Goal: Navigation & Orientation: Find specific page/section

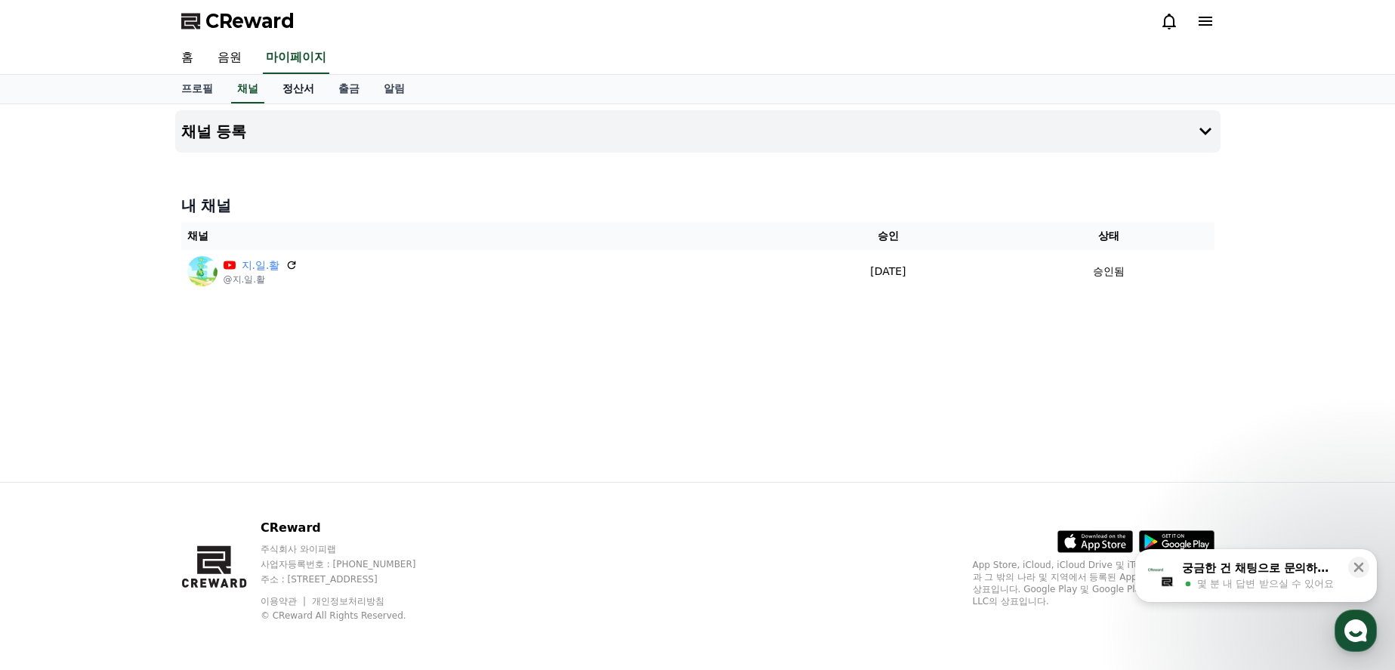
click at [295, 89] on link "정산서" at bounding box center [298, 89] width 56 height 29
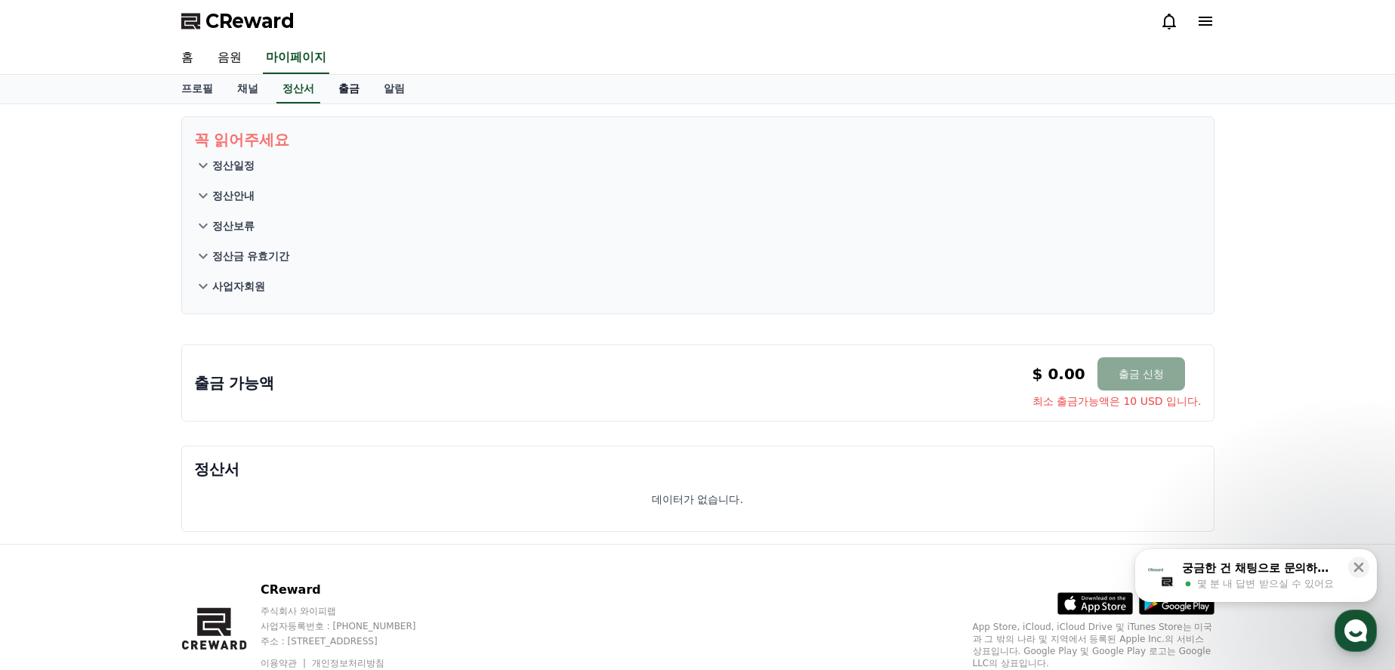
click at [342, 90] on link "출금" at bounding box center [348, 89] width 45 height 29
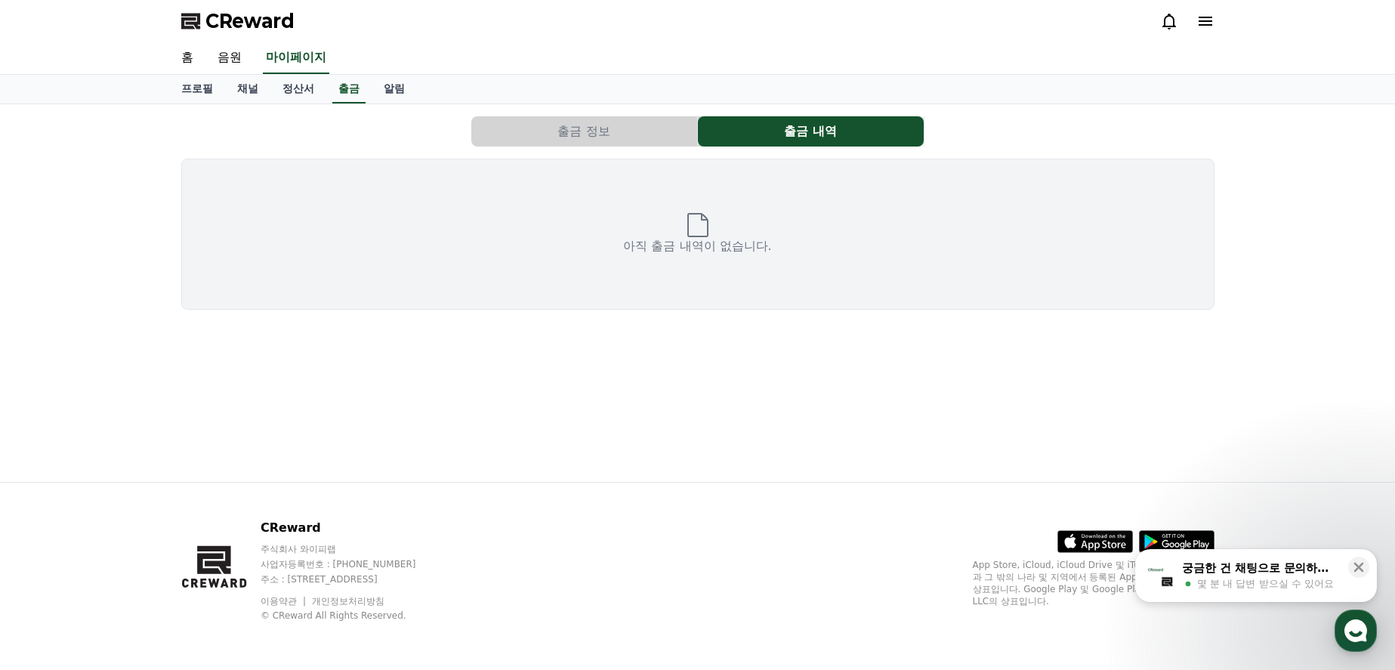
click at [562, 125] on button "출금 정보" at bounding box center [584, 131] width 226 height 30
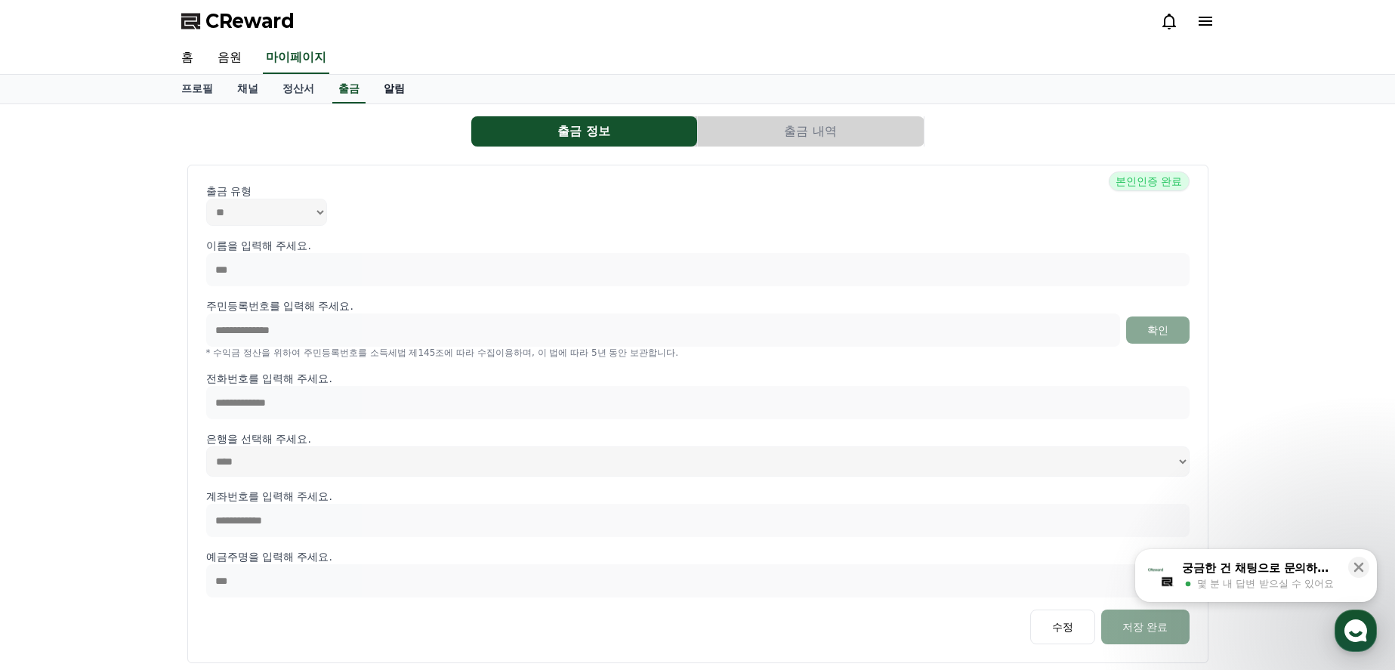
click at [392, 93] on link "알림" at bounding box center [394, 89] width 45 height 29
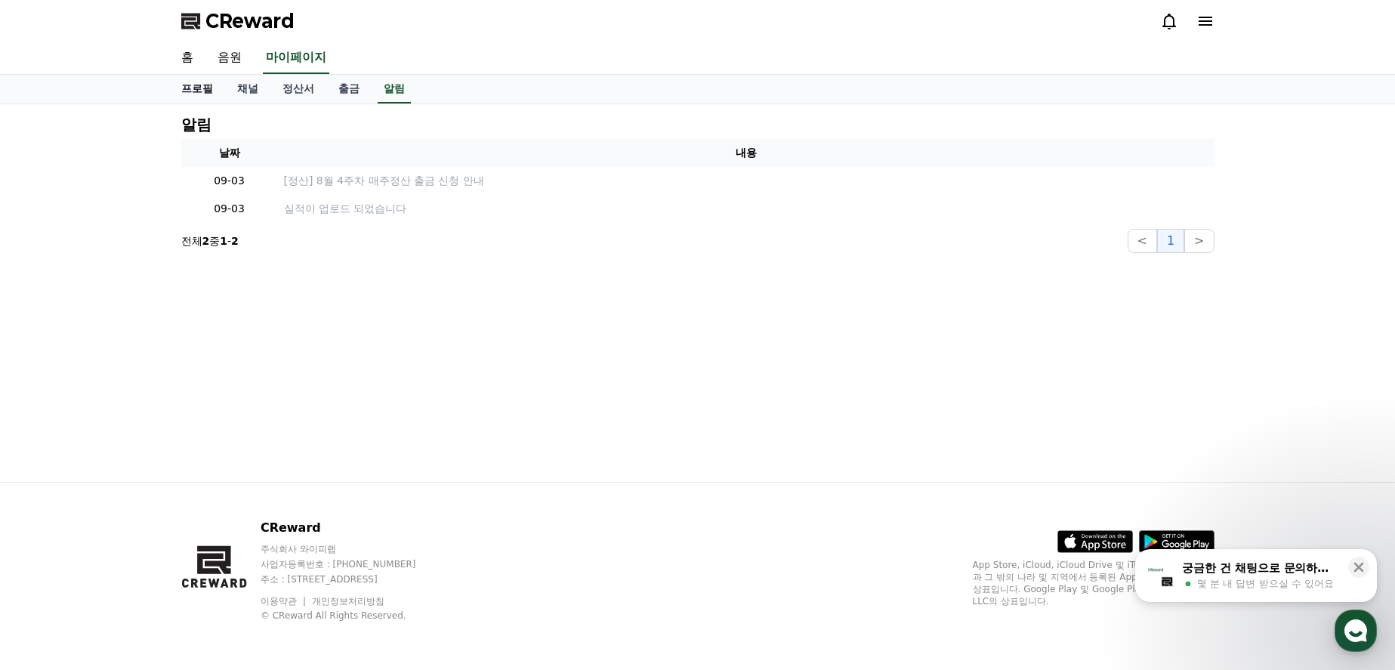
click at [188, 90] on link "프로필" at bounding box center [197, 89] width 56 height 29
select select "**********"
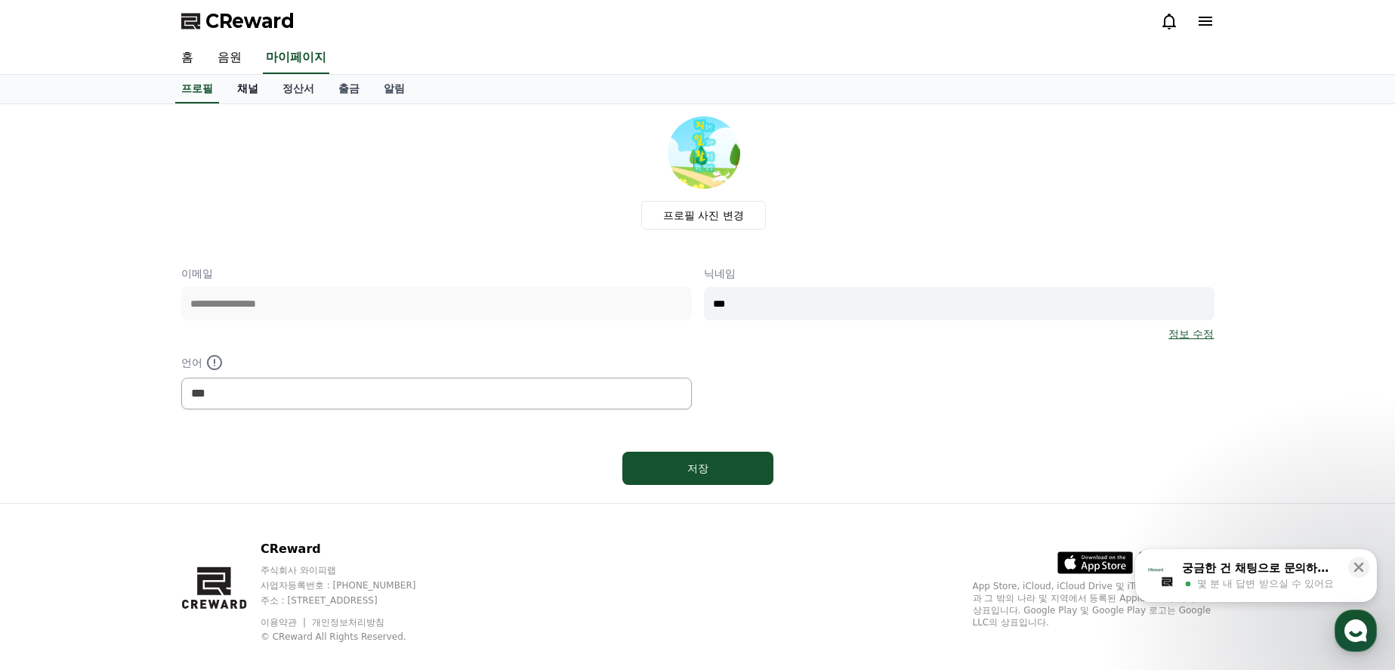
click at [252, 92] on link "채널" at bounding box center [247, 89] width 45 height 29
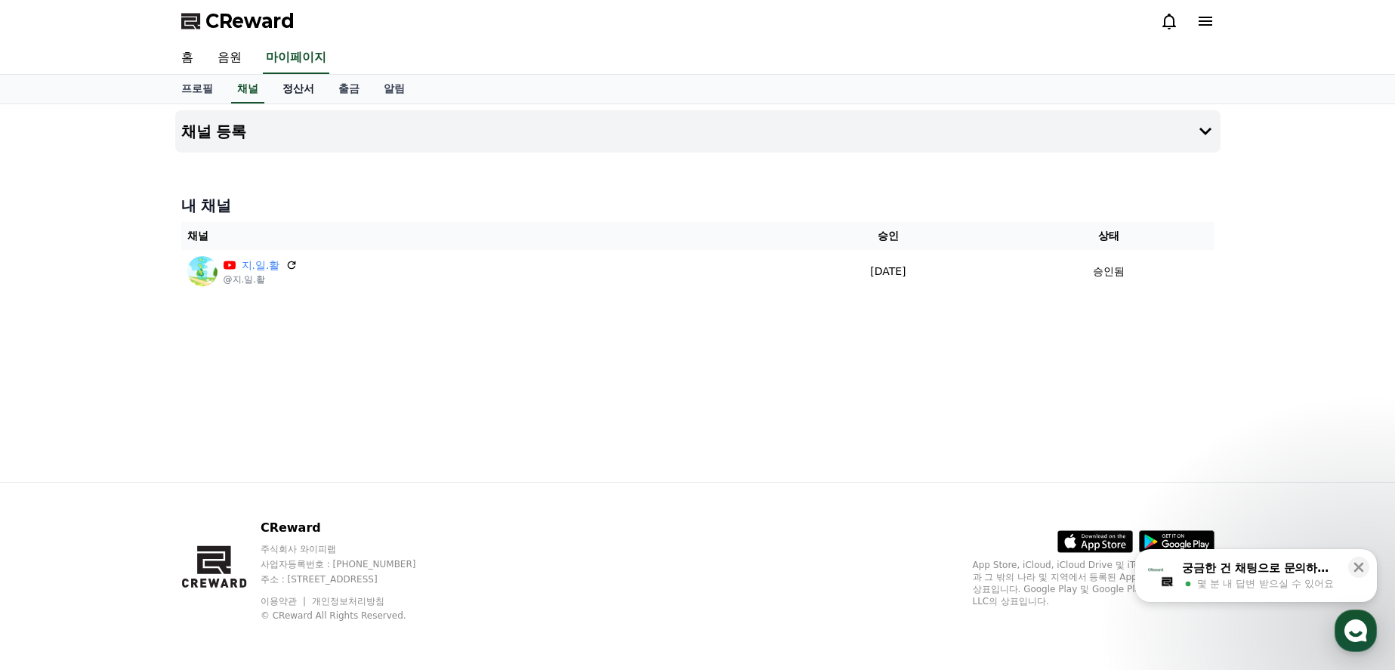
click at [280, 91] on link "정산서" at bounding box center [298, 89] width 56 height 29
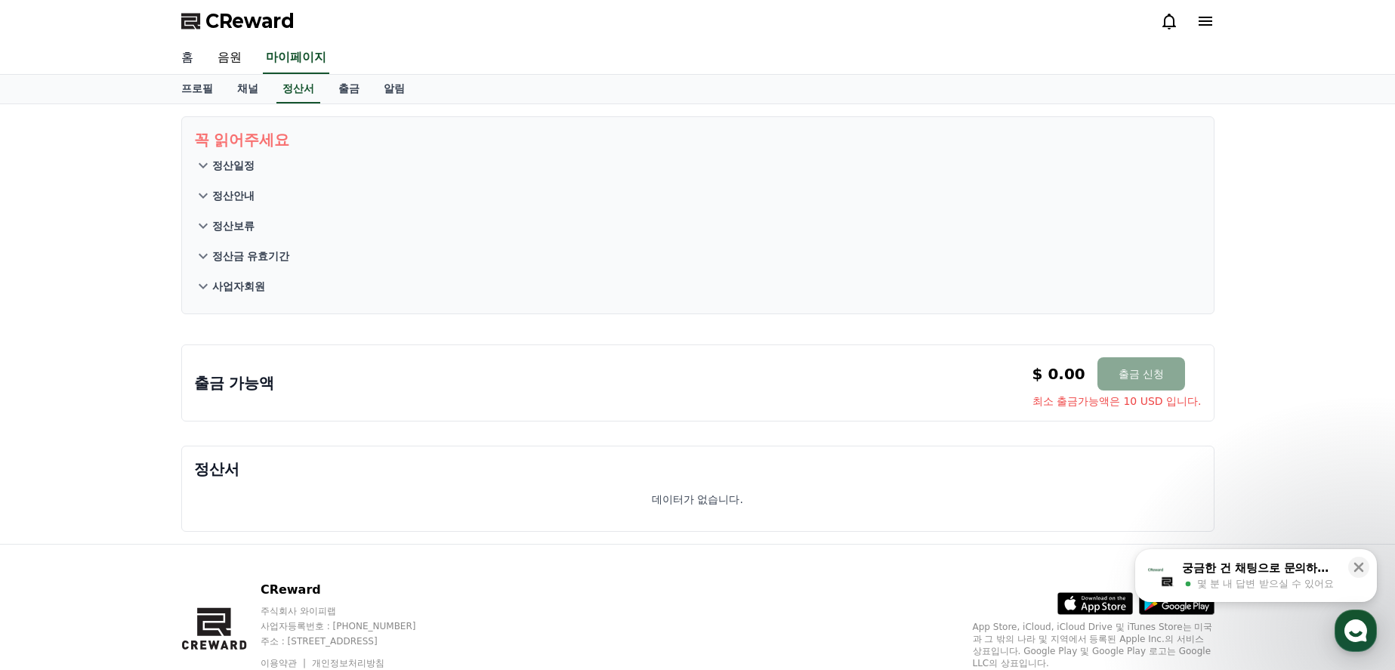
click at [190, 62] on link "홈" at bounding box center [187, 58] width 36 height 32
